Goal: Information Seeking & Learning: Learn about a topic

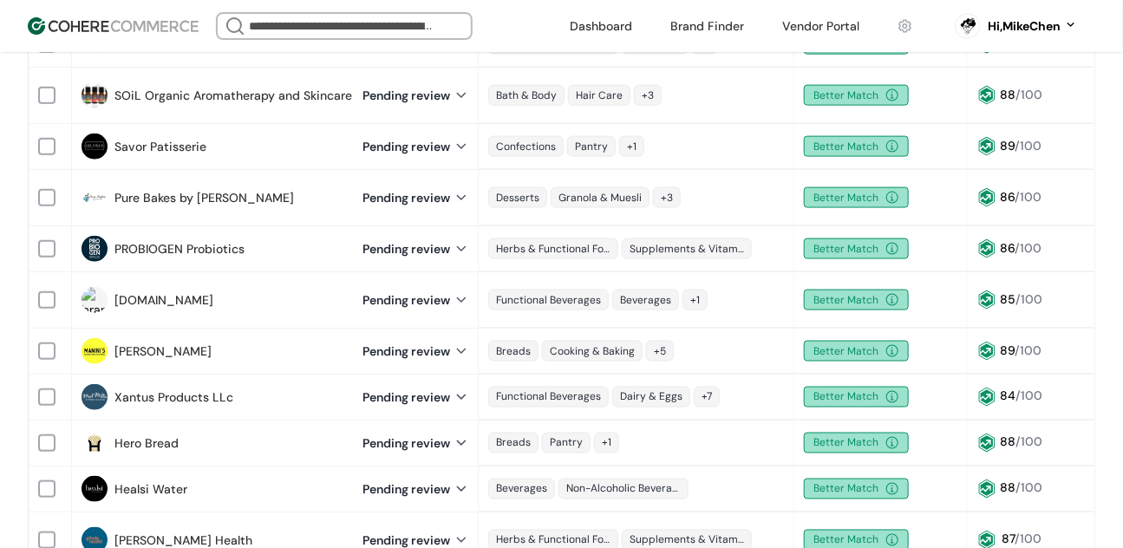
scroll to position [903, 0]
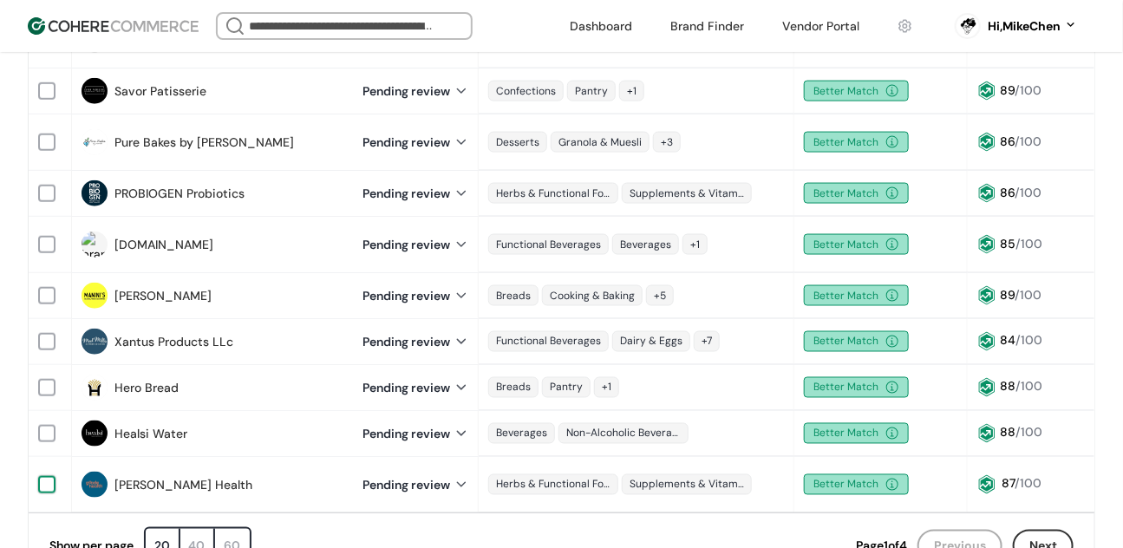
click at [49, 476] on div at bounding box center [46, 484] width 17 height 17
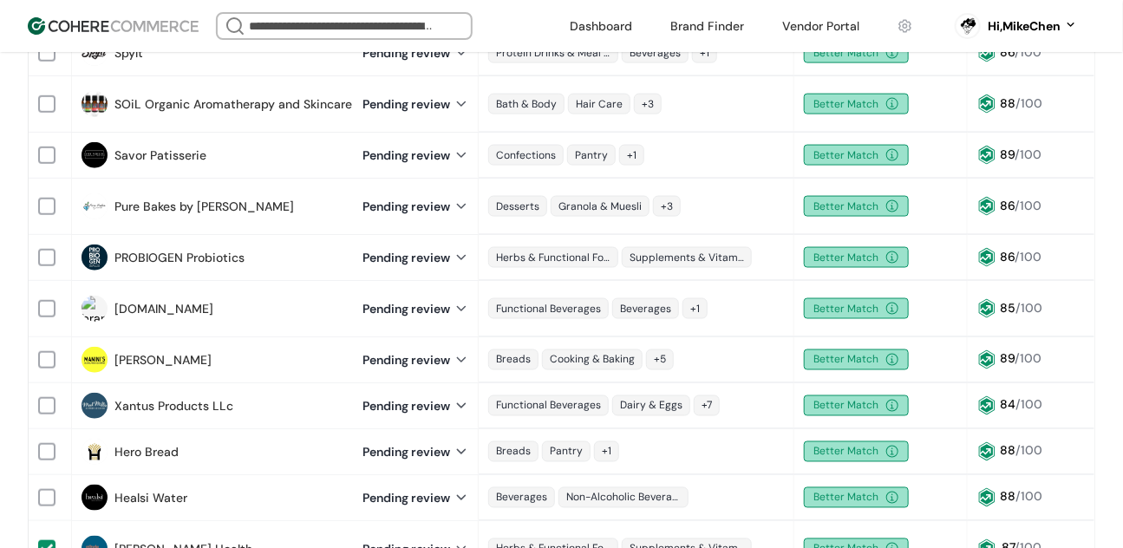
scroll to position [967, 0]
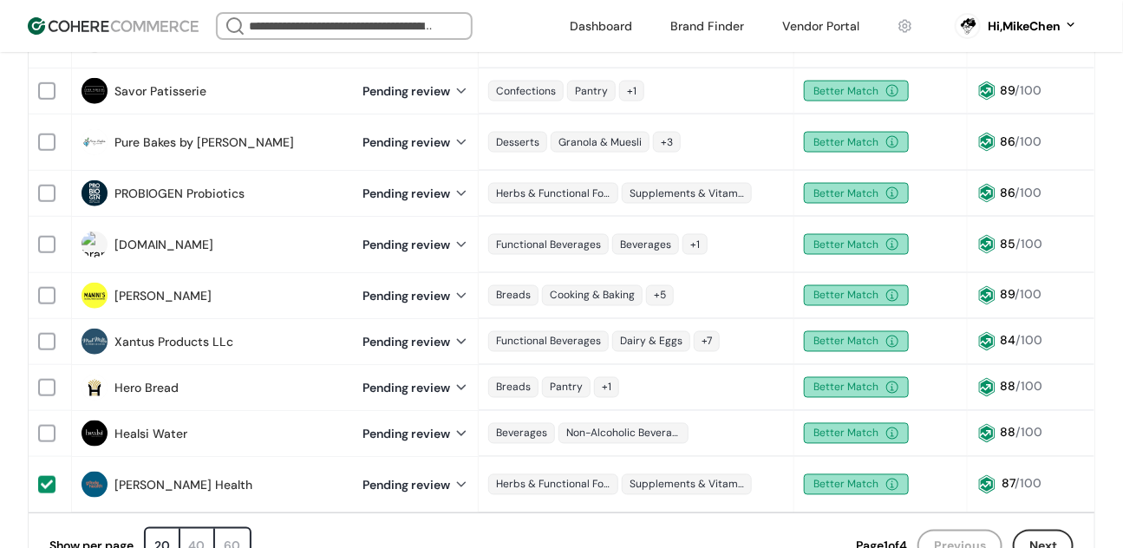
click at [49, 479] on div at bounding box center [47, 485] width 12 height 12
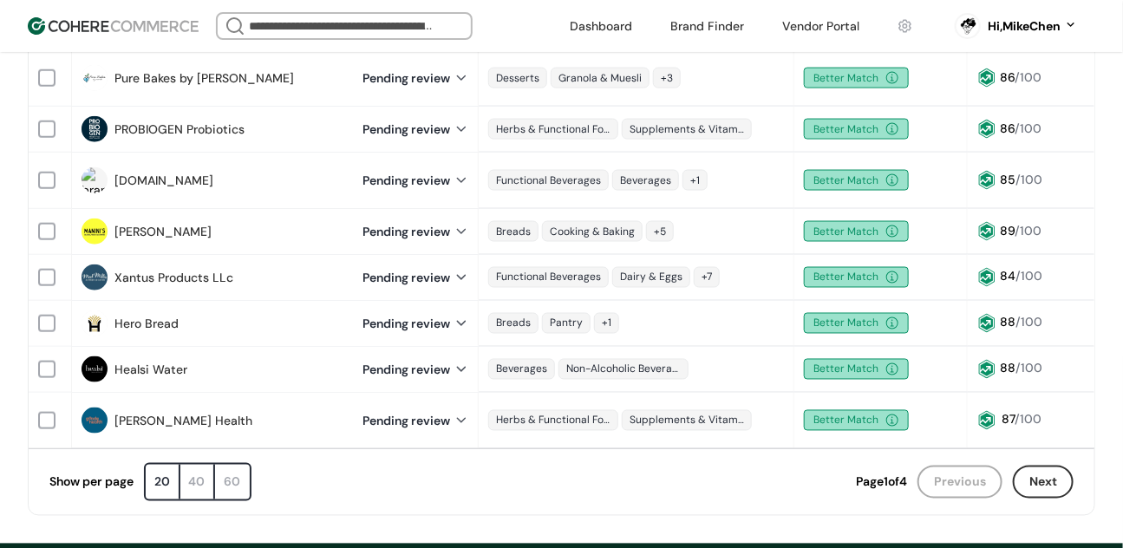
scroll to position [903, 0]
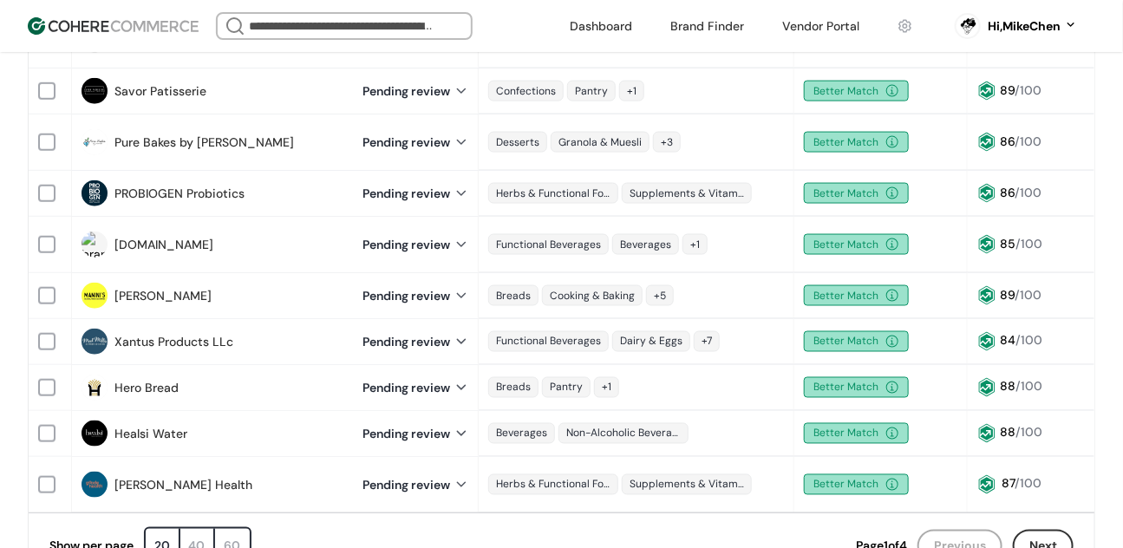
click at [184, 425] on link "Healsi Water" at bounding box center [150, 434] width 73 height 18
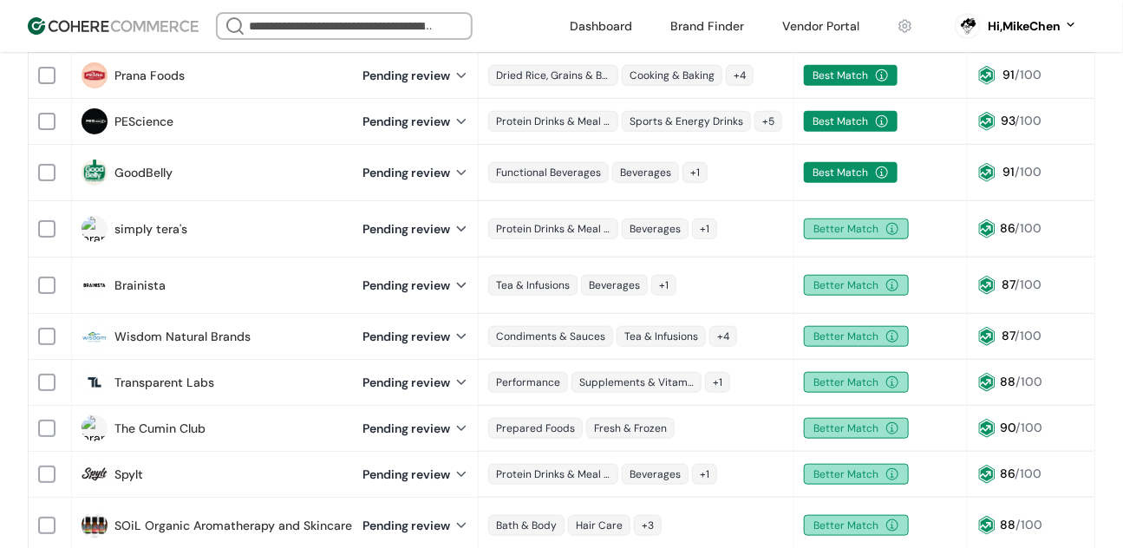
scroll to position [343, 0]
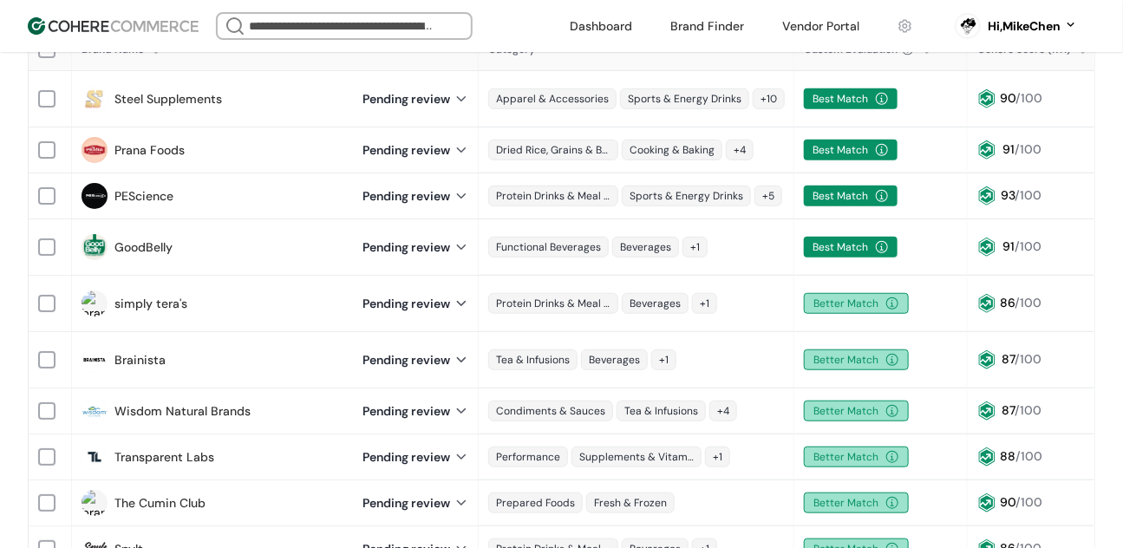
click at [167, 295] on link "simply tera's" at bounding box center [150, 304] width 73 height 18
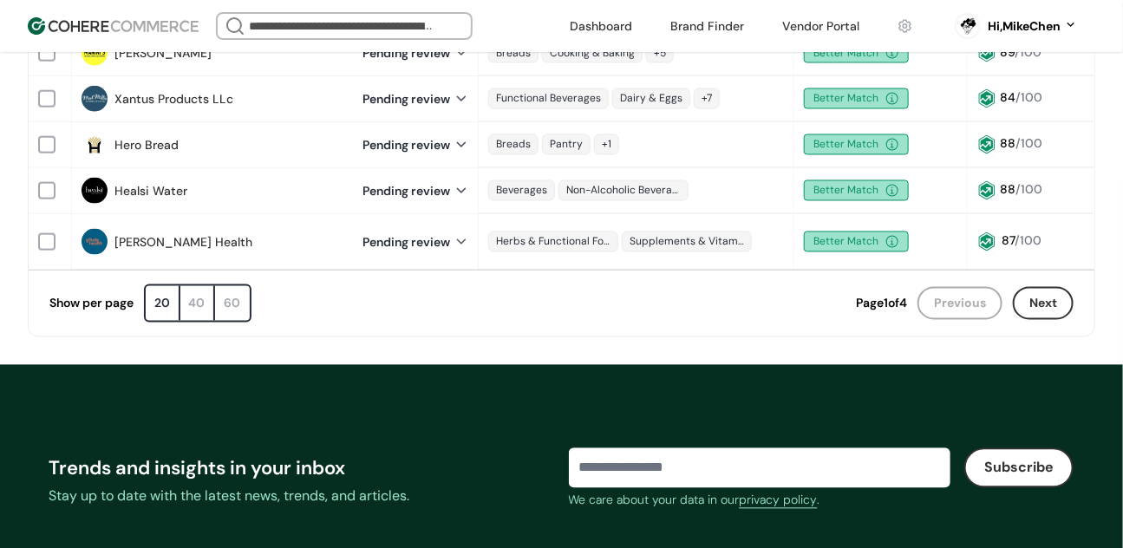
scroll to position [1058, 0]
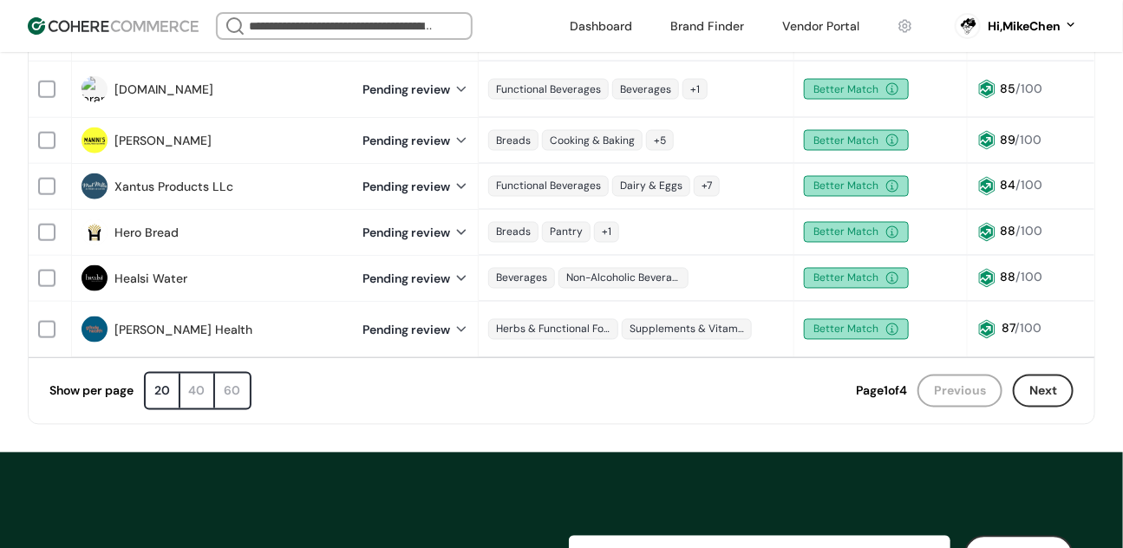
click at [250, 374] on div "60" at bounding box center [232, 391] width 35 height 35
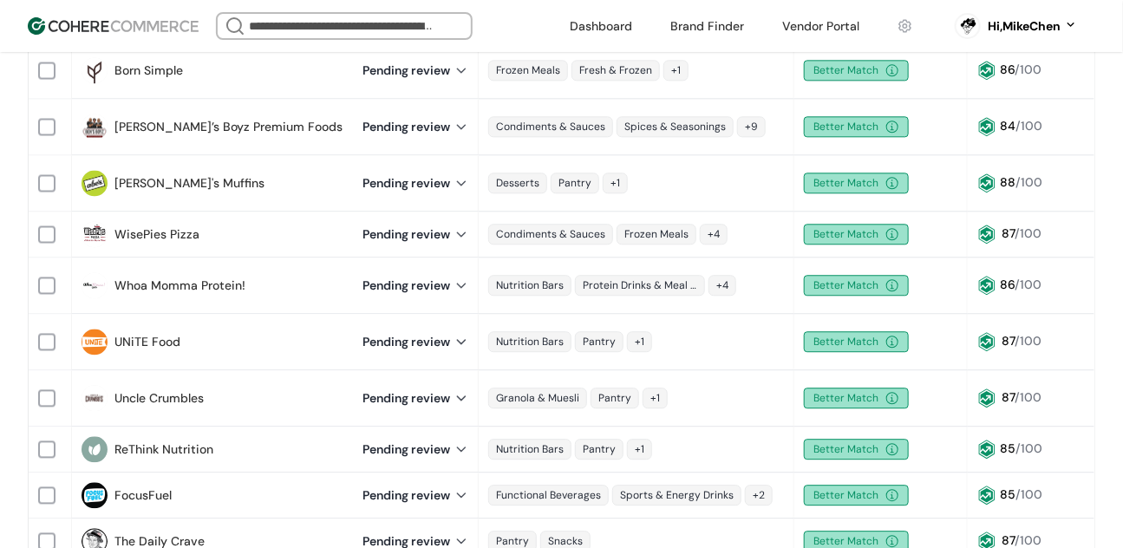
scroll to position [1753, 0]
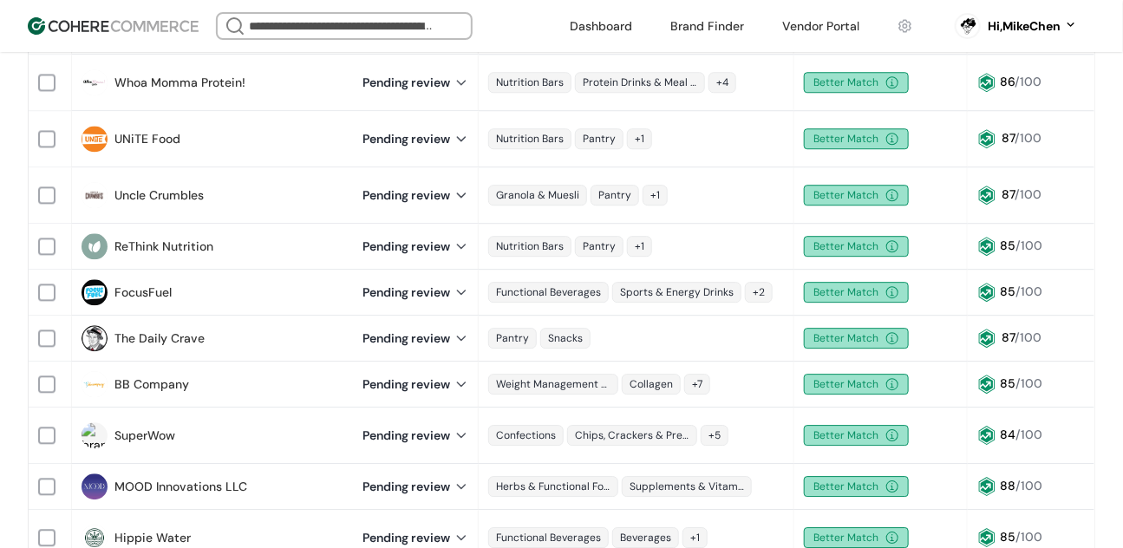
click at [228, 478] on link "MOOD Innovations LLC" at bounding box center [180, 487] width 133 height 18
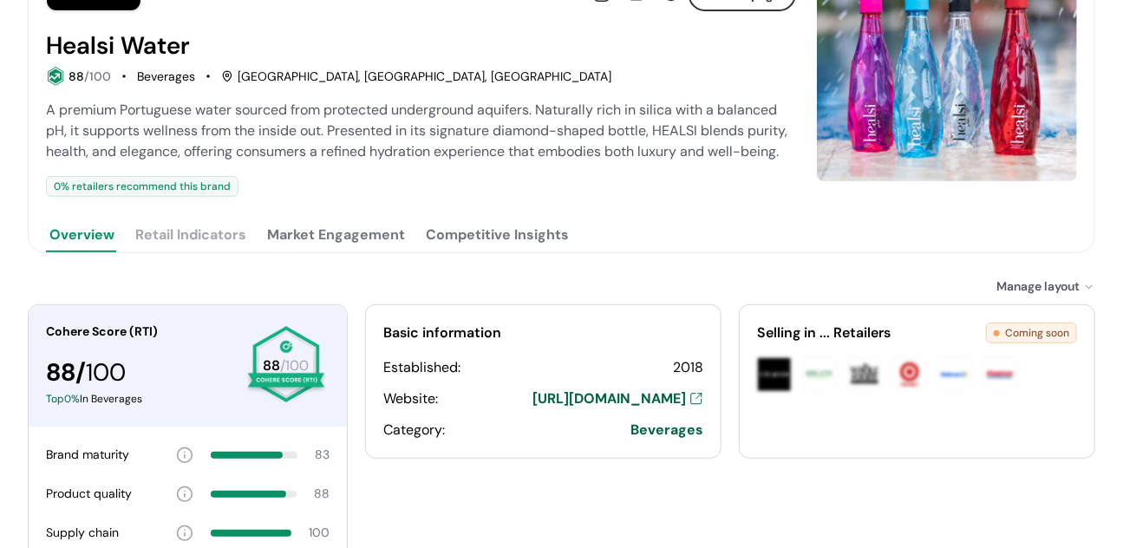
scroll to position [271, 0]
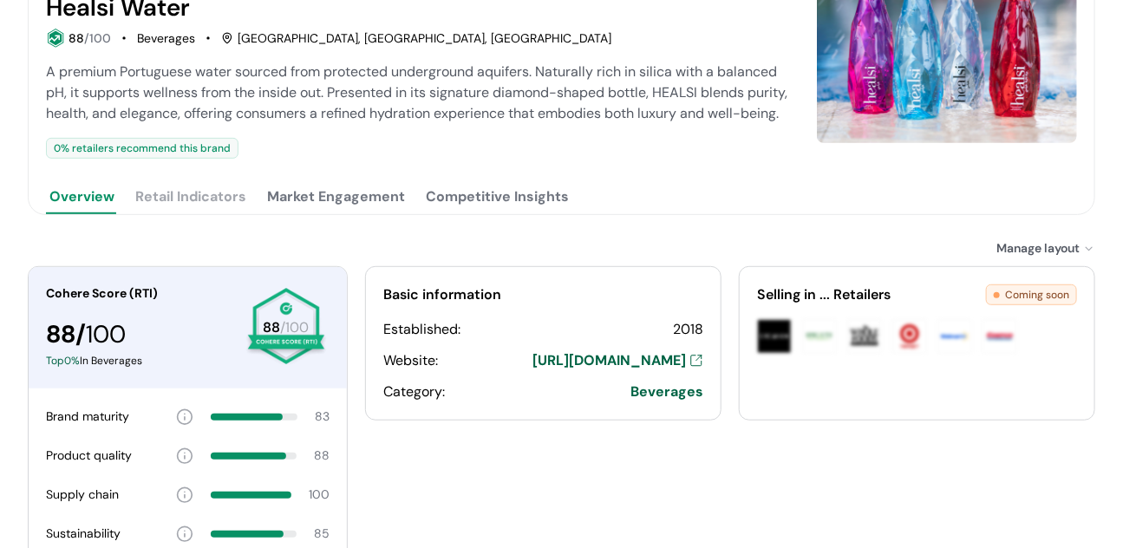
click at [331, 204] on button "Market Engagement" at bounding box center [336, 197] width 145 height 35
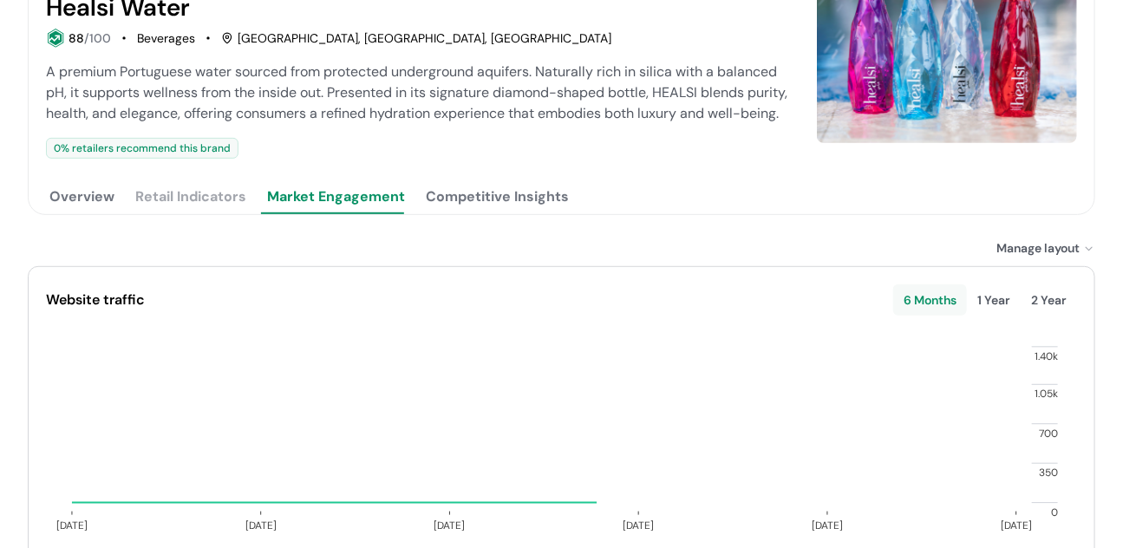
click at [462, 194] on button "Competitive Insights" at bounding box center [497, 197] width 150 height 35
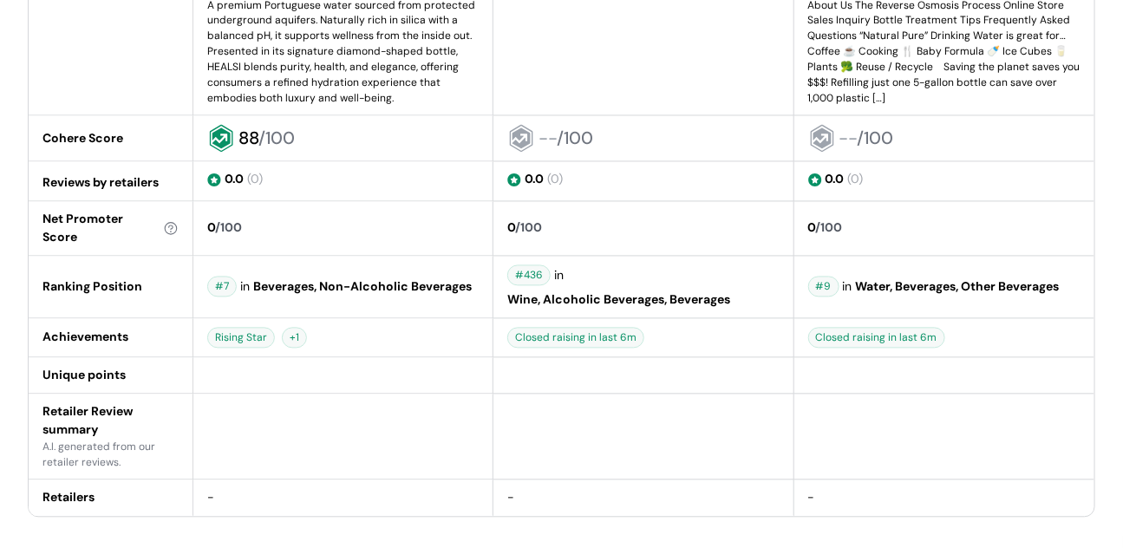
scroll to position [1228, 0]
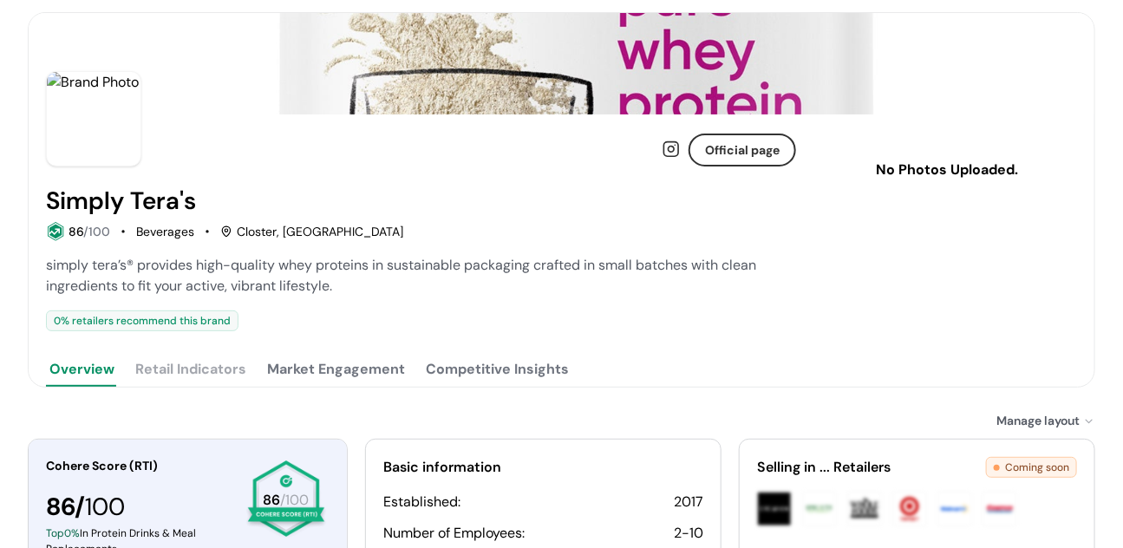
scroll to position [140, 0]
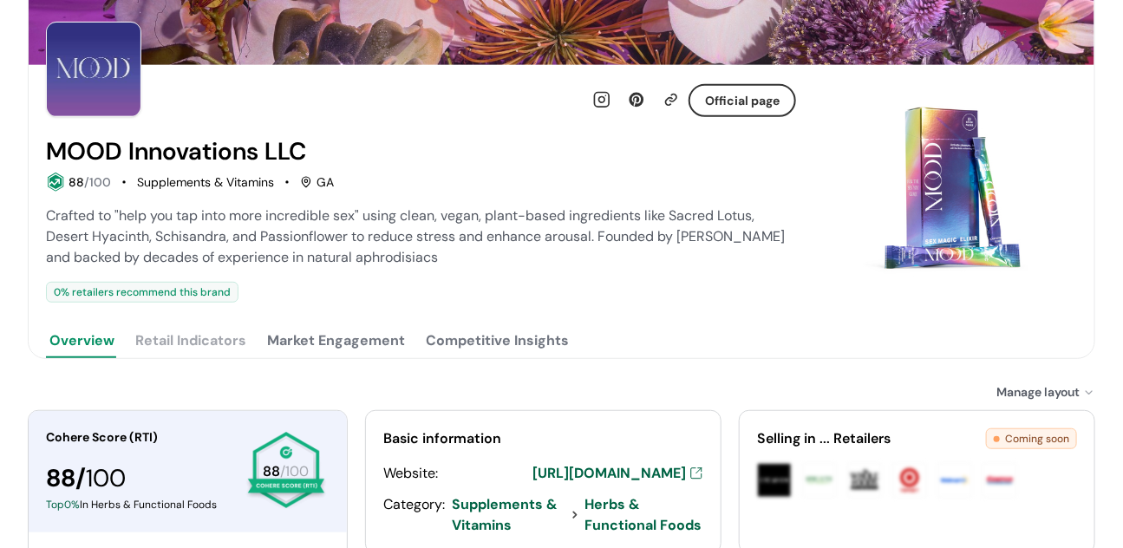
scroll to position [258, 0]
